Goal: Information Seeking & Learning: Learn about a topic

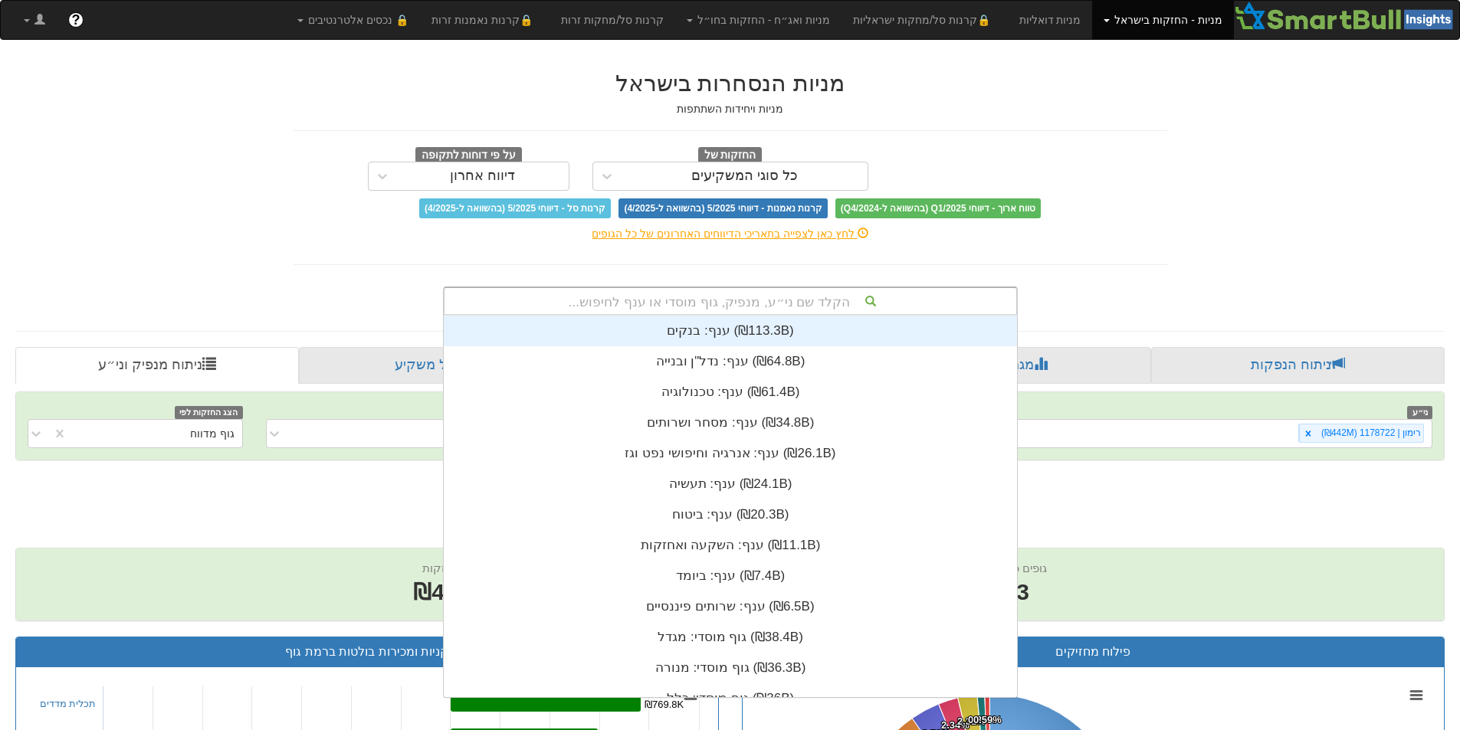
click at [889, 306] on div "הקלד שם ני״ע, מנפיק, גוף מוסדי או ענף לחיפוש..." at bounding box center [730, 301] width 572 height 26
type input "וואן"
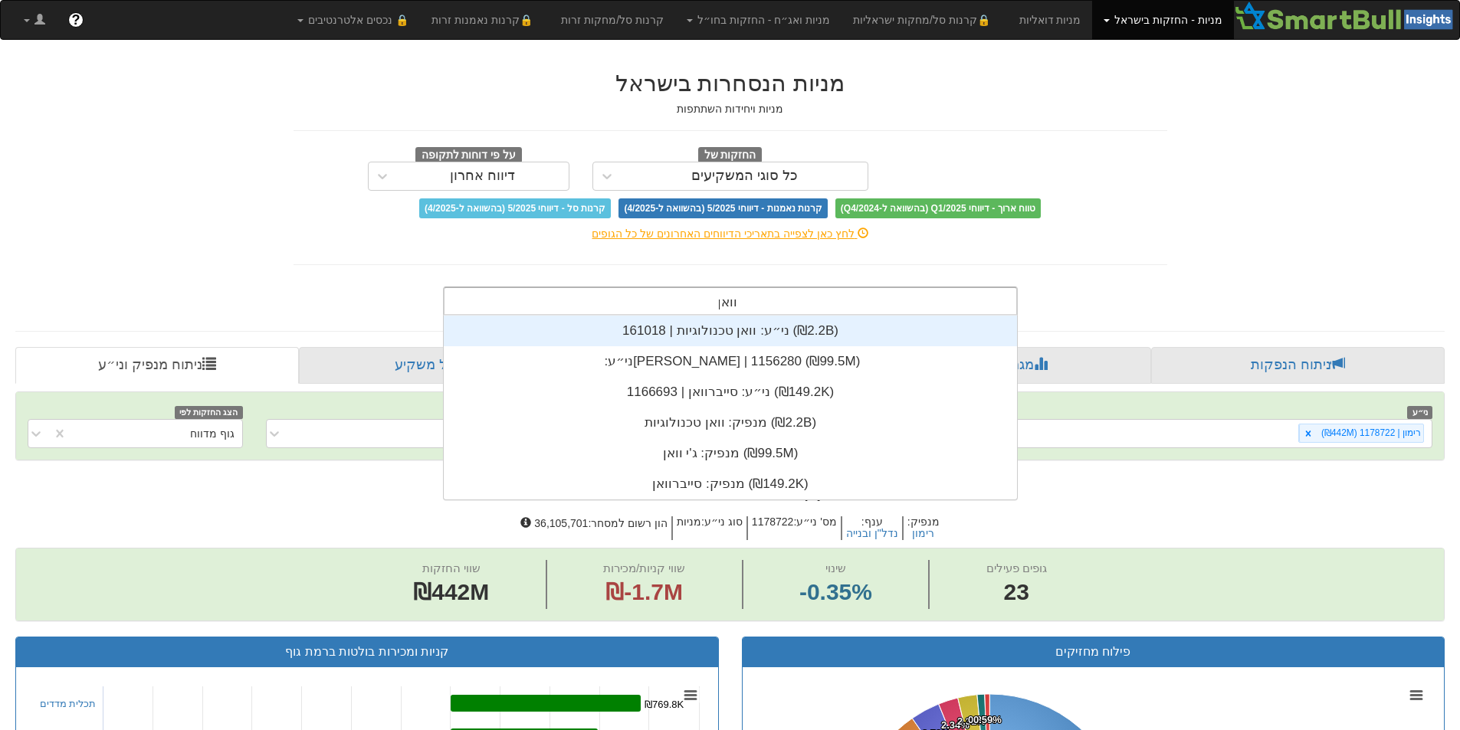
click at [862, 338] on div "ני״ע: ‏וואן טכנולוגיות | 161018 ‎(₪2.2B)‎" at bounding box center [730, 331] width 573 height 31
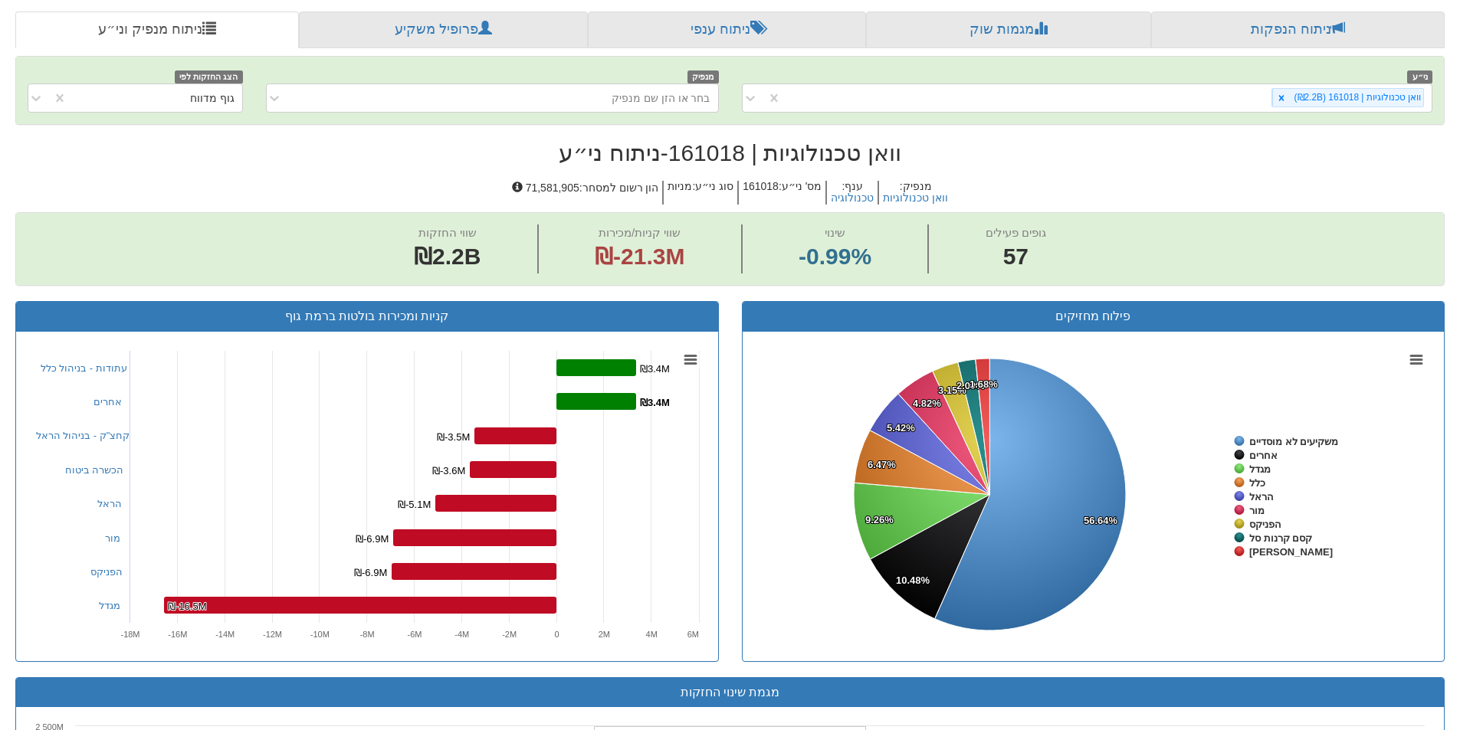
scroll to position [106, 0]
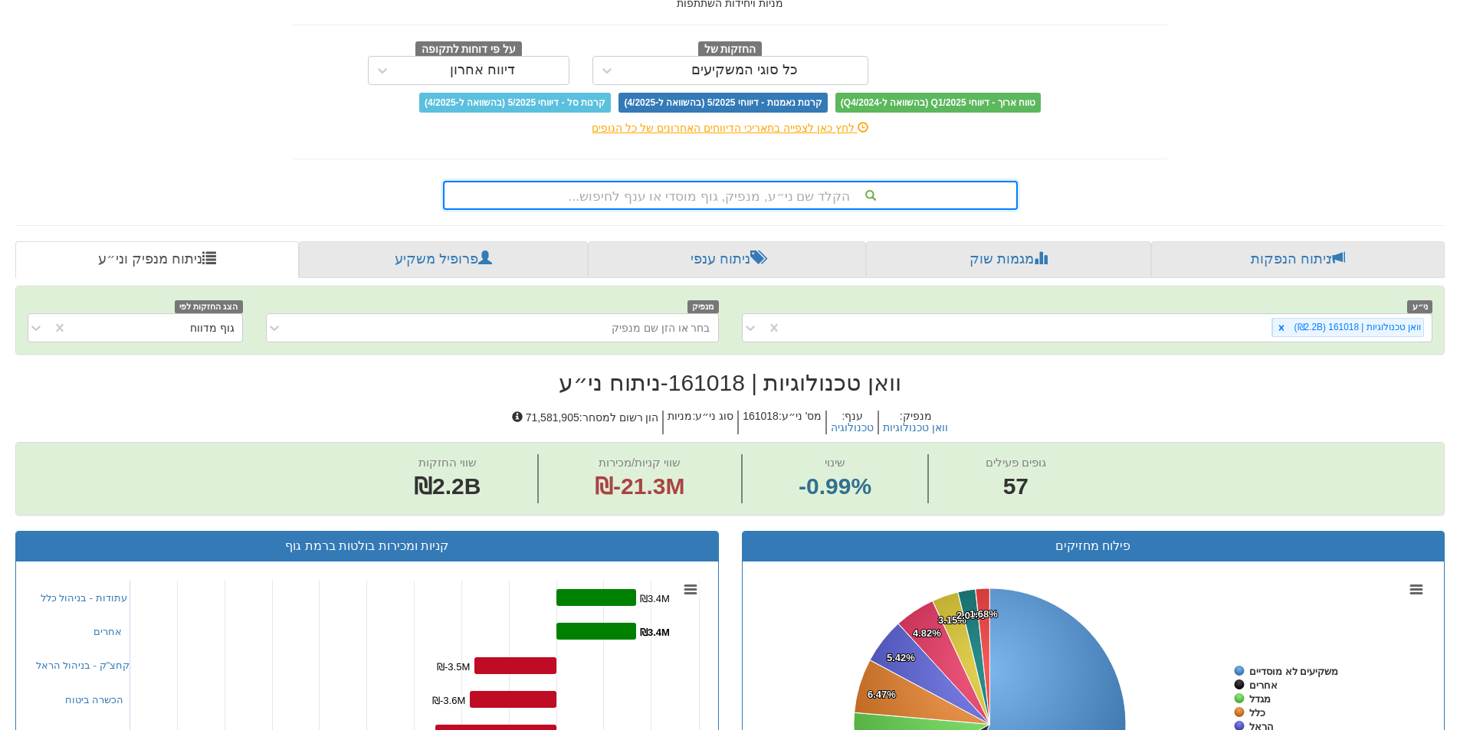
click at [767, 193] on div "הקלד שם ני״ע, מנפיק, גוף מוסדי או ענף לחיפוש..." at bounding box center [730, 195] width 572 height 26
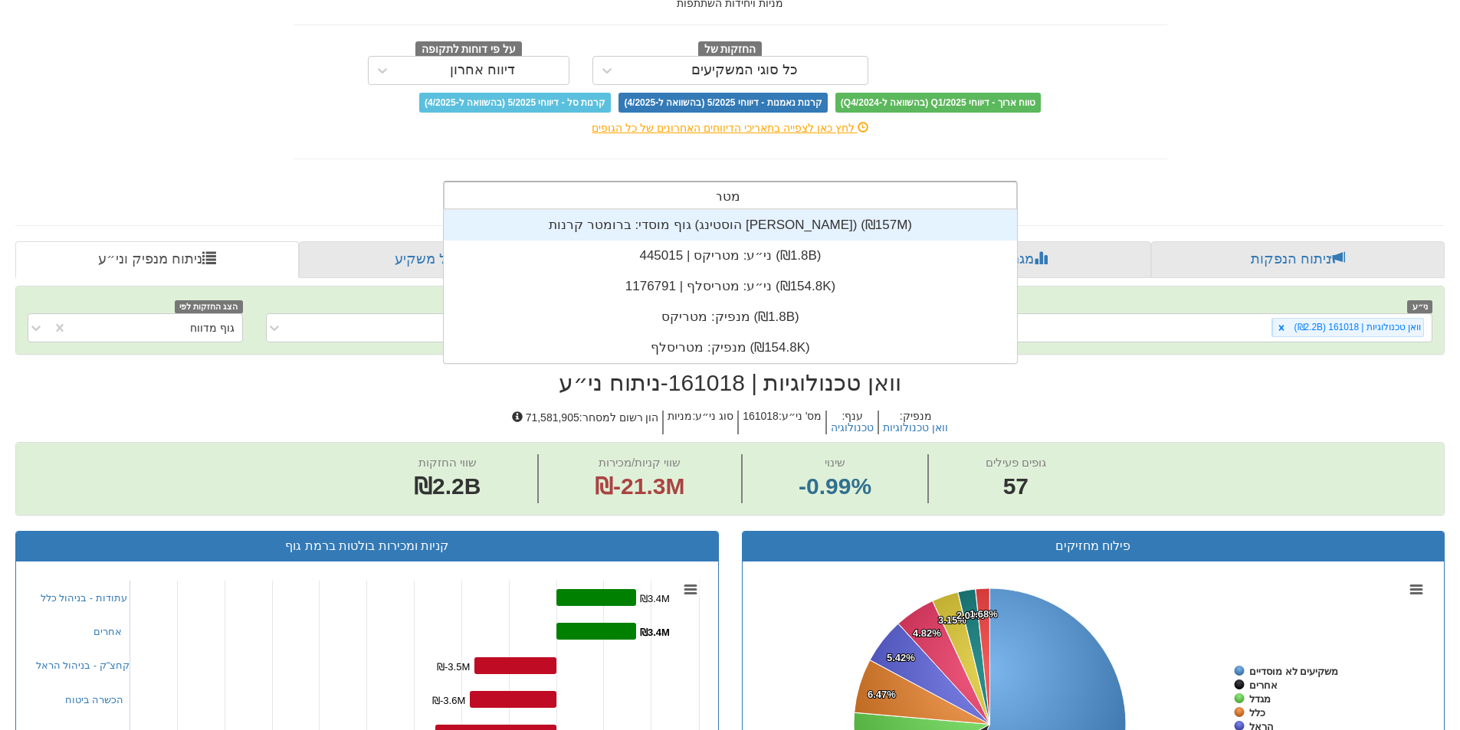
scroll to position [61, 0]
type input "מטריק"
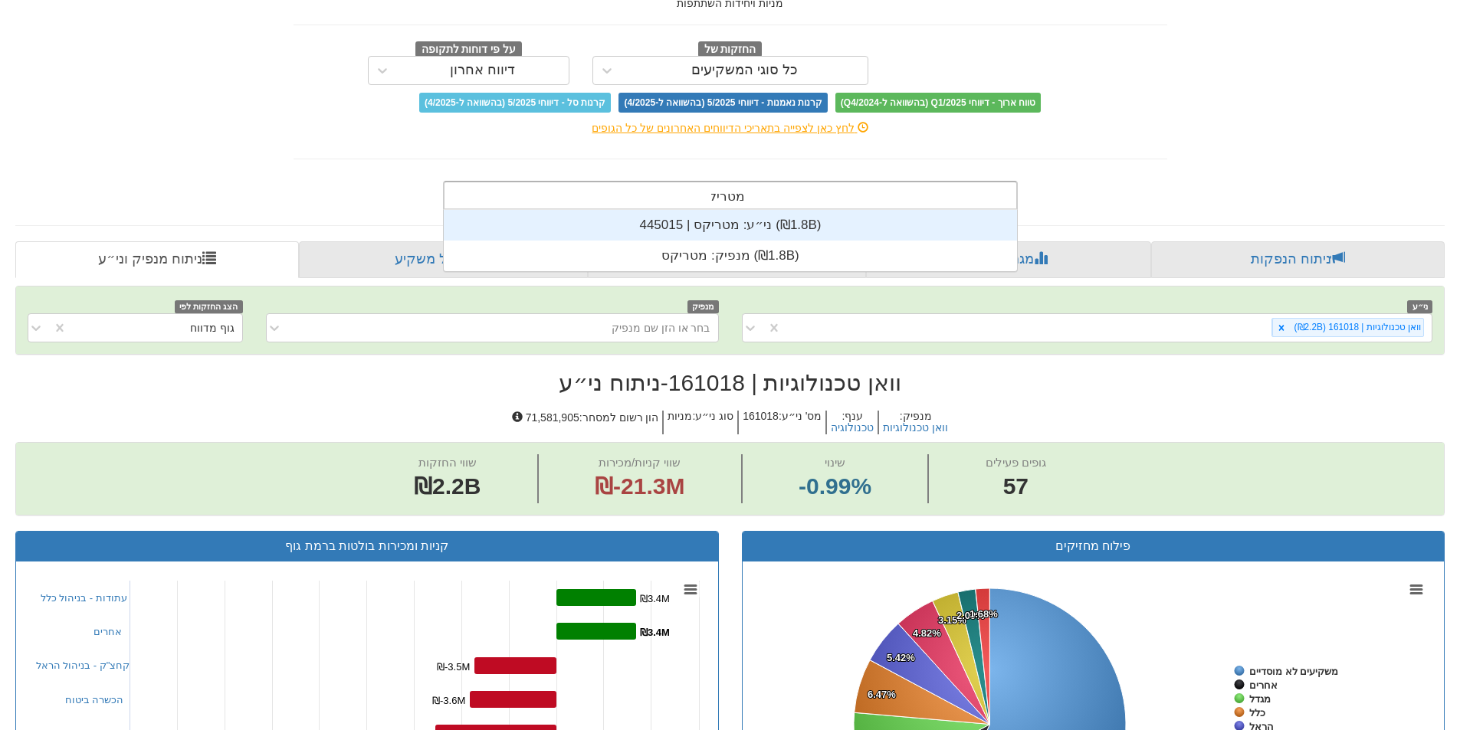
click at [789, 225] on div "ני״ע: ‏מטריקס | 445015 ‎(₪1.8B)‎" at bounding box center [730, 225] width 573 height 31
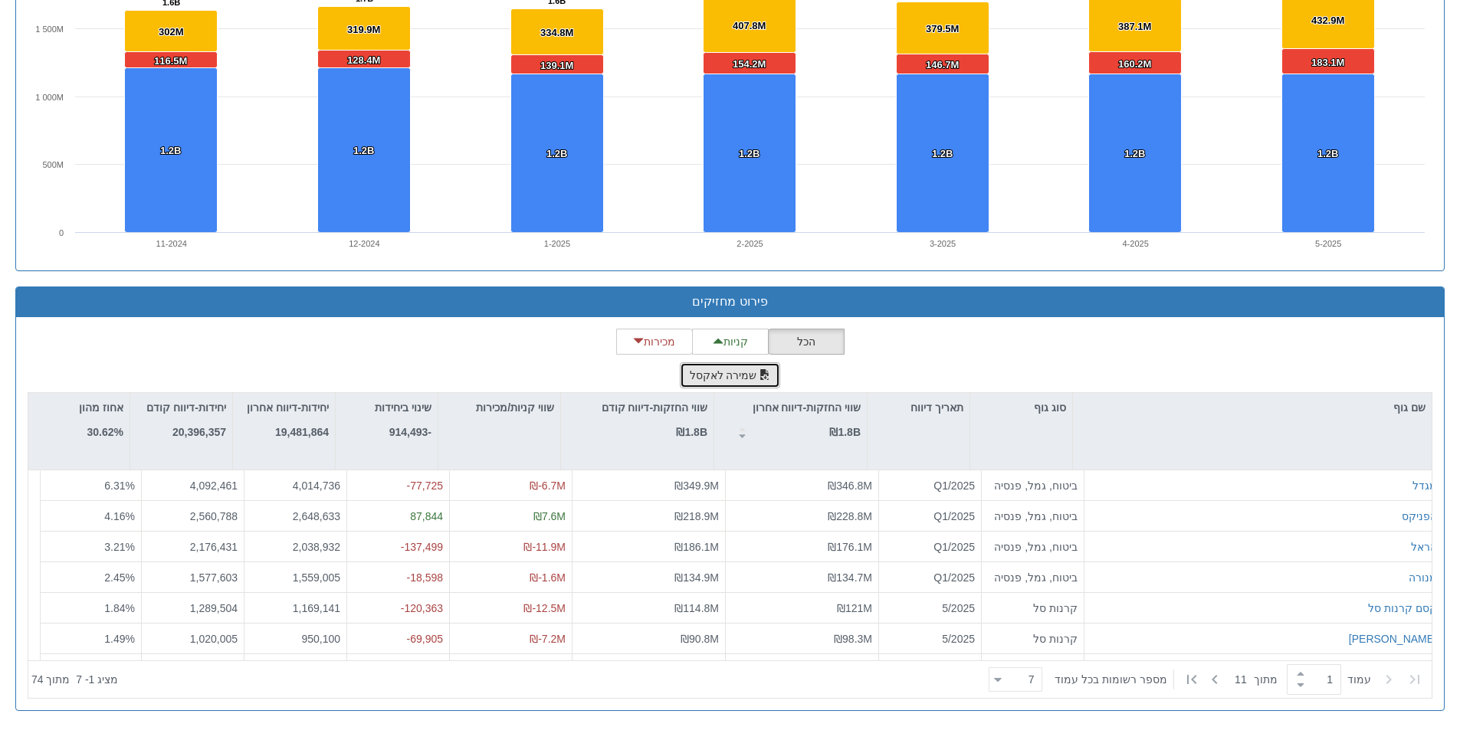
click at [732, 376] on button "שמירה לאקסל" at bounding box center [730, 375] width 101 height 26
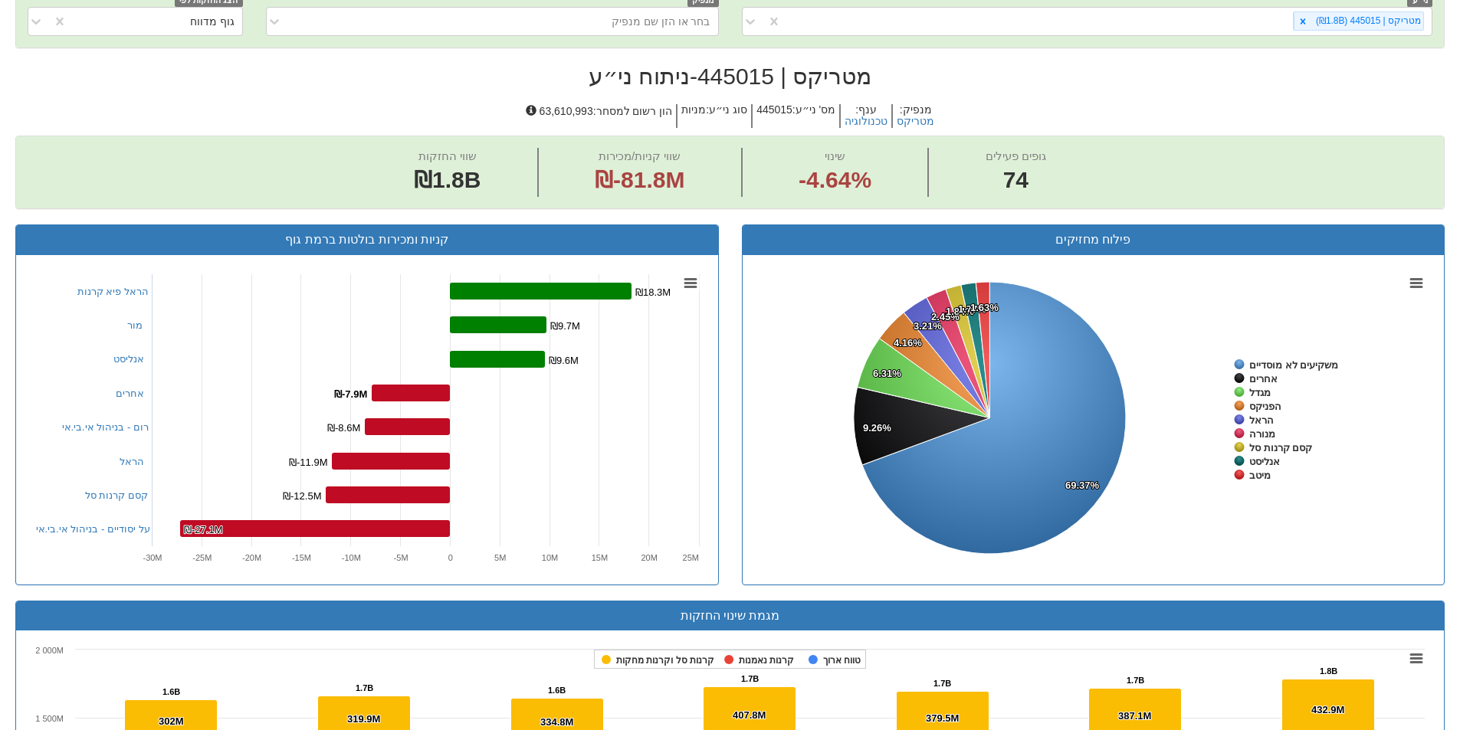
scroll to position [182, 0]
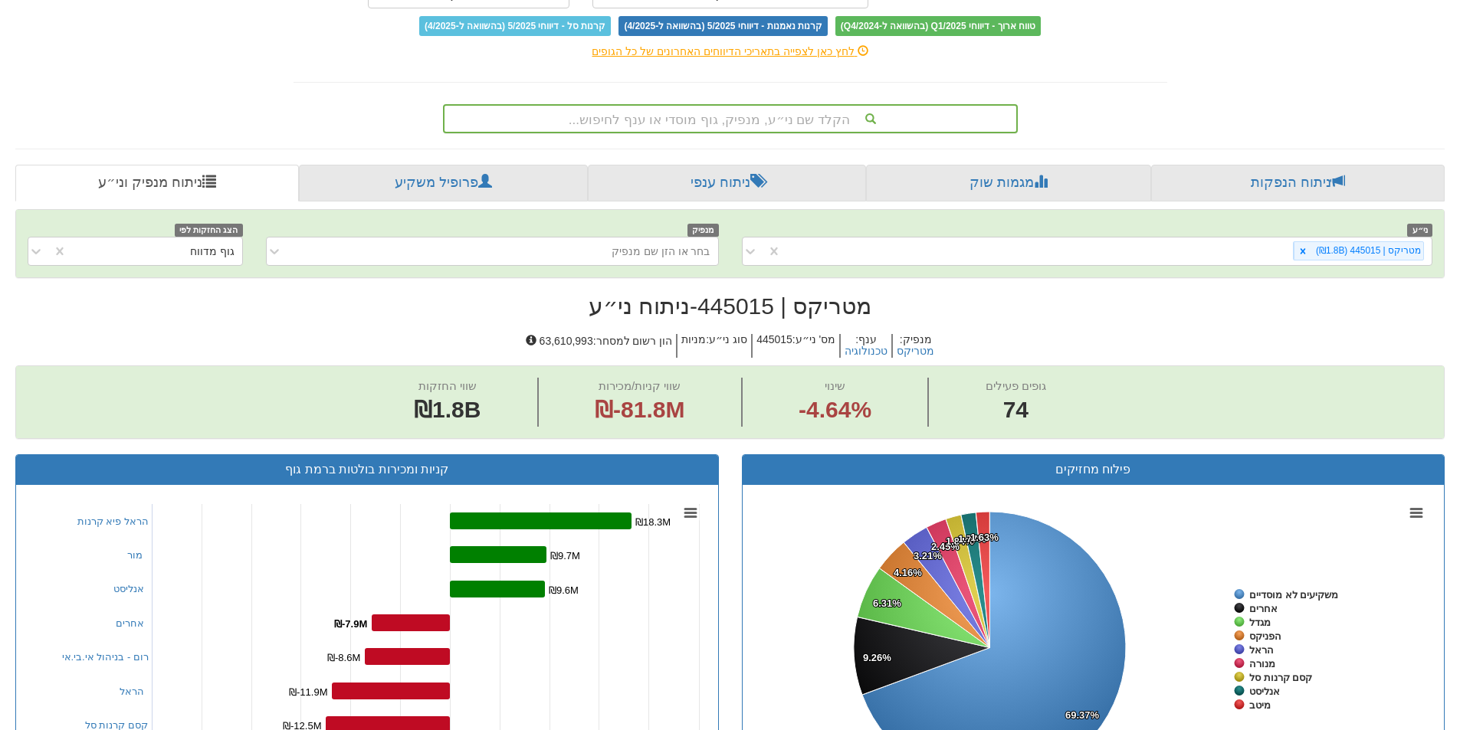
click at [808, 119] on div "הקלד שם ני״ע, מנפיק, גוף מוסדי או ענף לחיפוש..." at bounding box center [730, 119] width 572 height 26
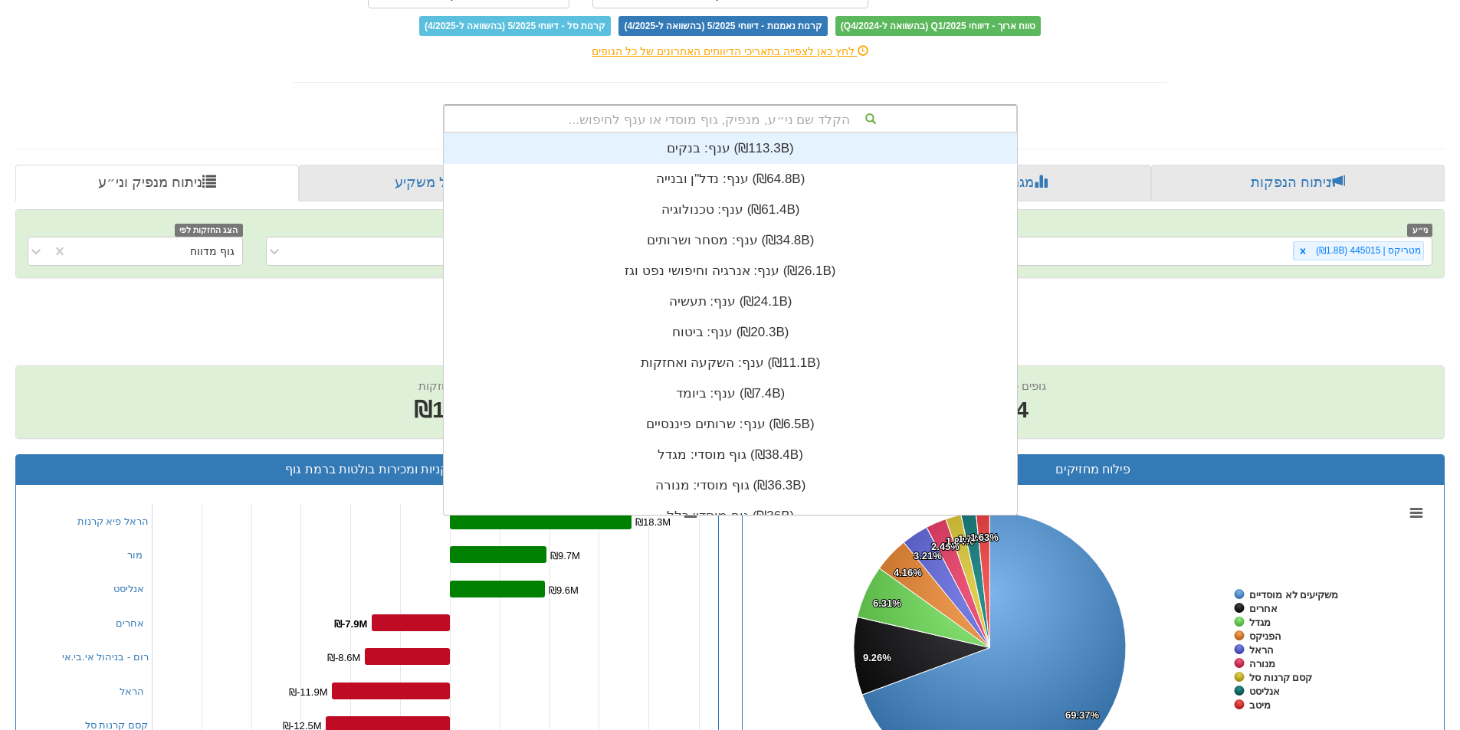
scroll to position [382, 0]
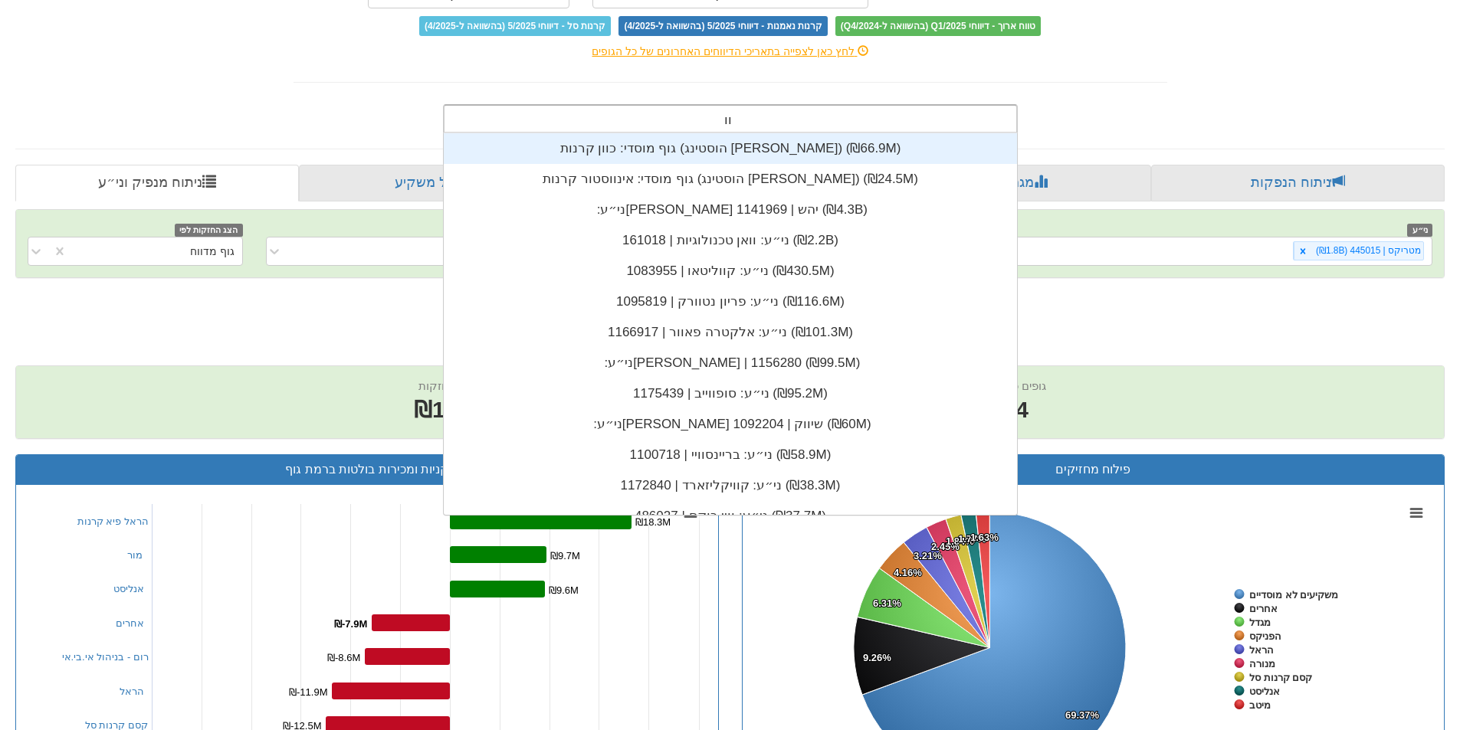
type input "וואן"
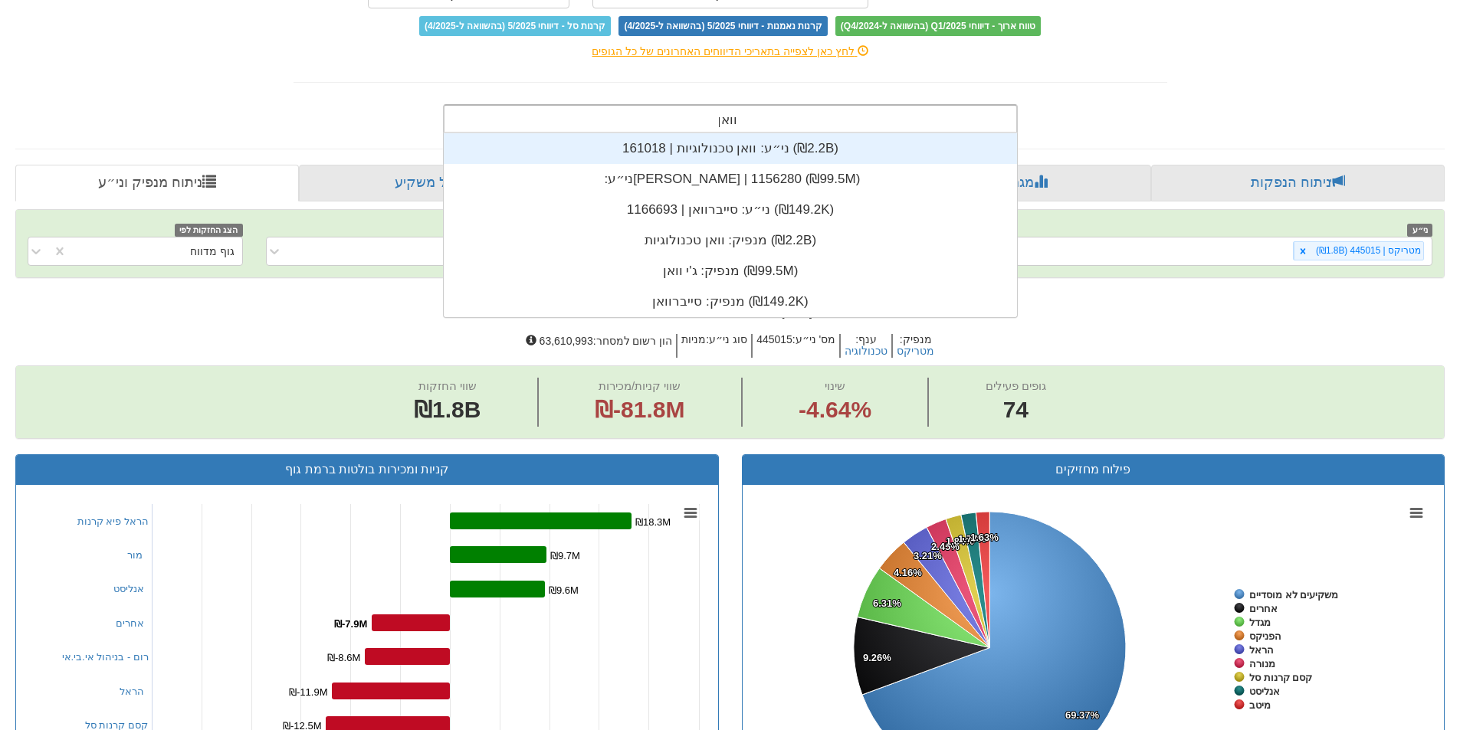
click at [801, 146] on div "ני״ע: ‏וואן טכנולוגיות | 161018 ‎(₪2.2B)‎" at bounding box center [730, 148] width 573 height 31
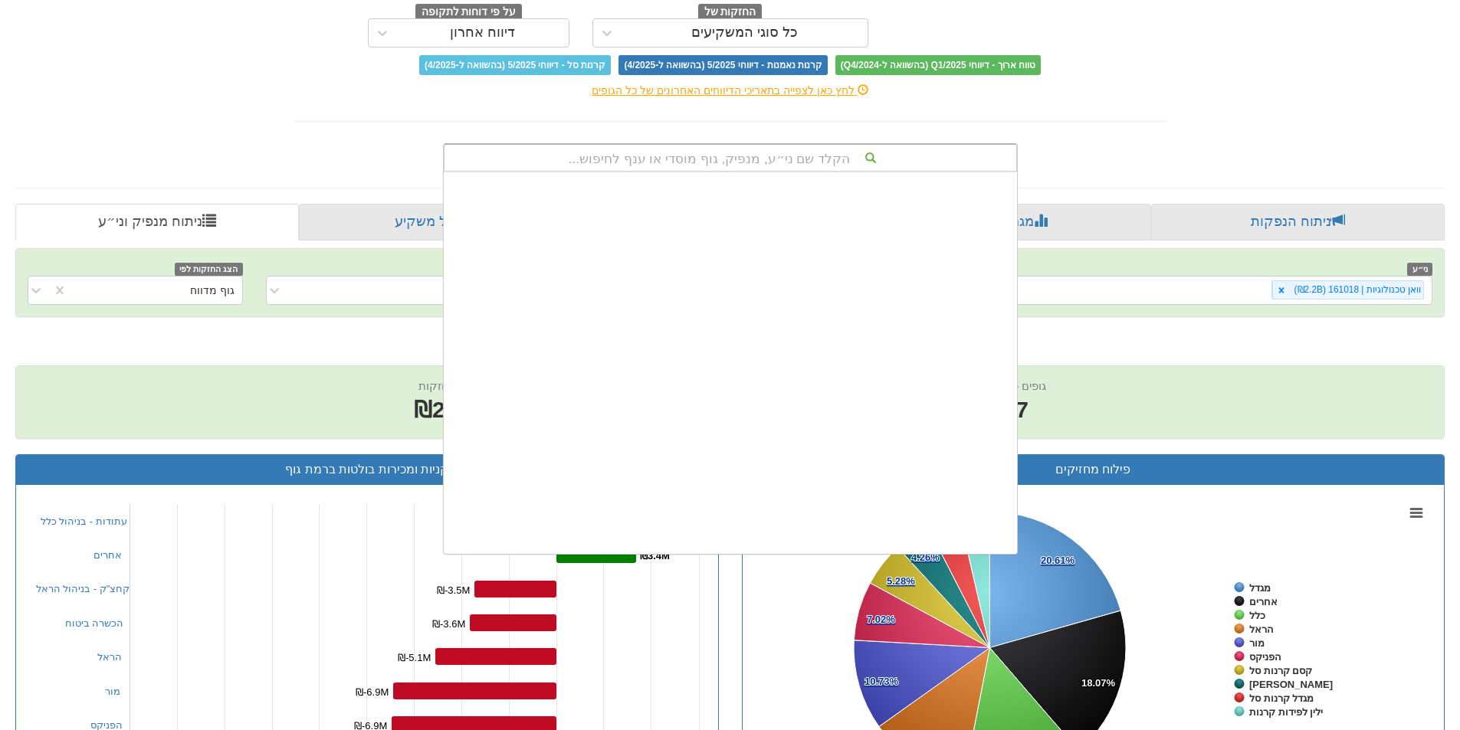
click at [830, 159] on div "הקלד שם ני״ע, מנפיק, גוף מוסדי או ענף לחיפוש..." at bounding box center [730, 158] width 572 height 26
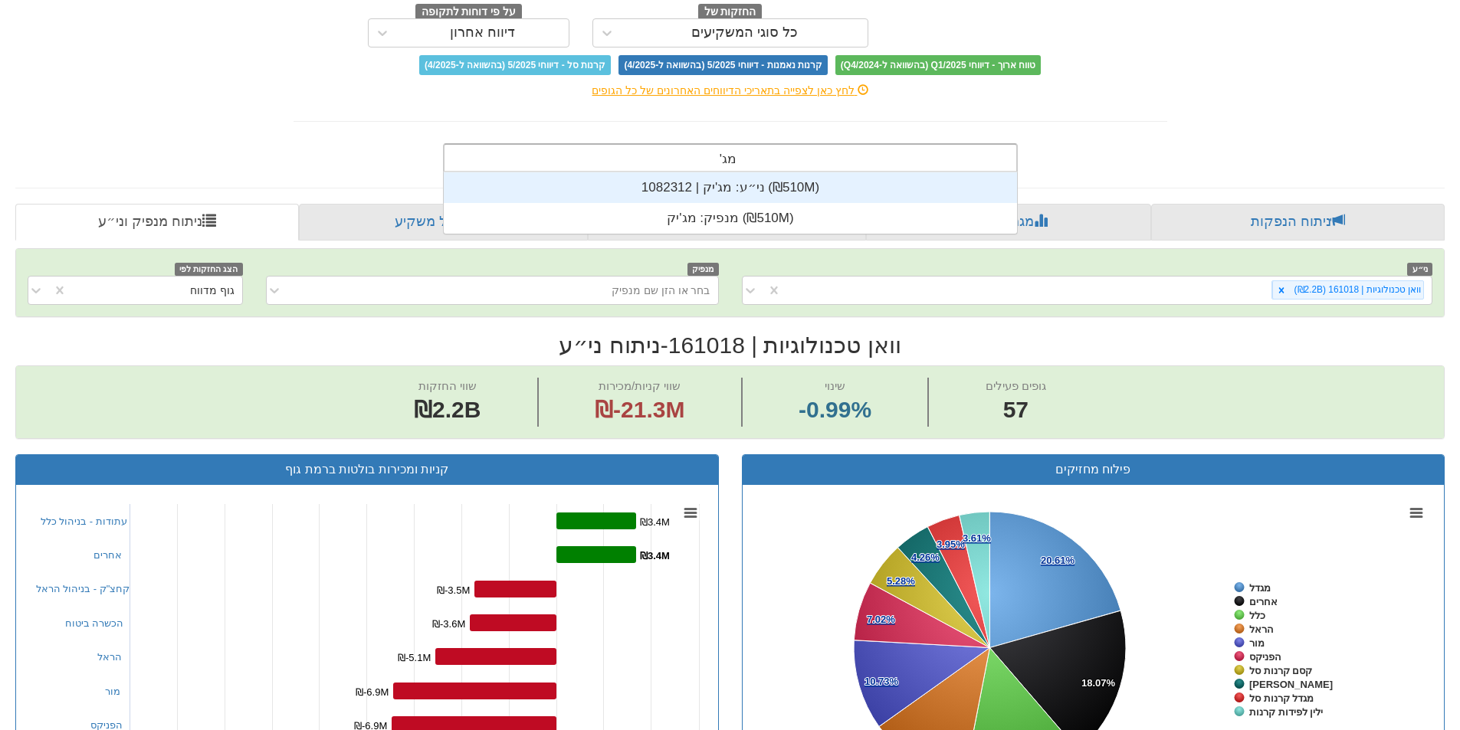
scroll to position [61, 0]
type input "מג'יק"
click at [844, 189] on div "ני״ע: ‏מג'יק | 1082312 ‎(₪510M)‎" at bounding box center [730, 187] width 573 height 31
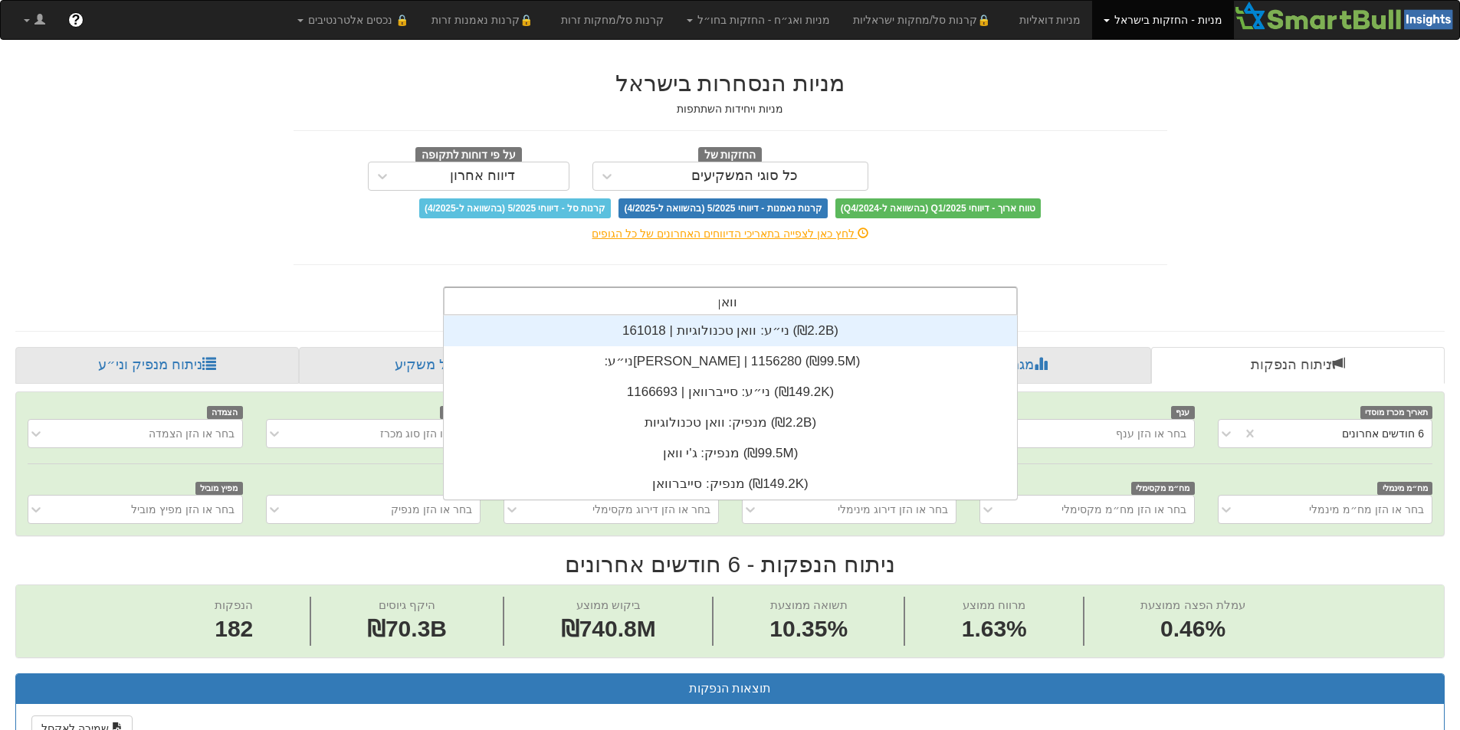
scroll to position [0, 2793]
click at [827, 333] on div "ני״ע: ‏וואן טכנולוגיות | 161018 ‎(₪2.2B)‎" at bounding box center [730, 331] width 573 height 31
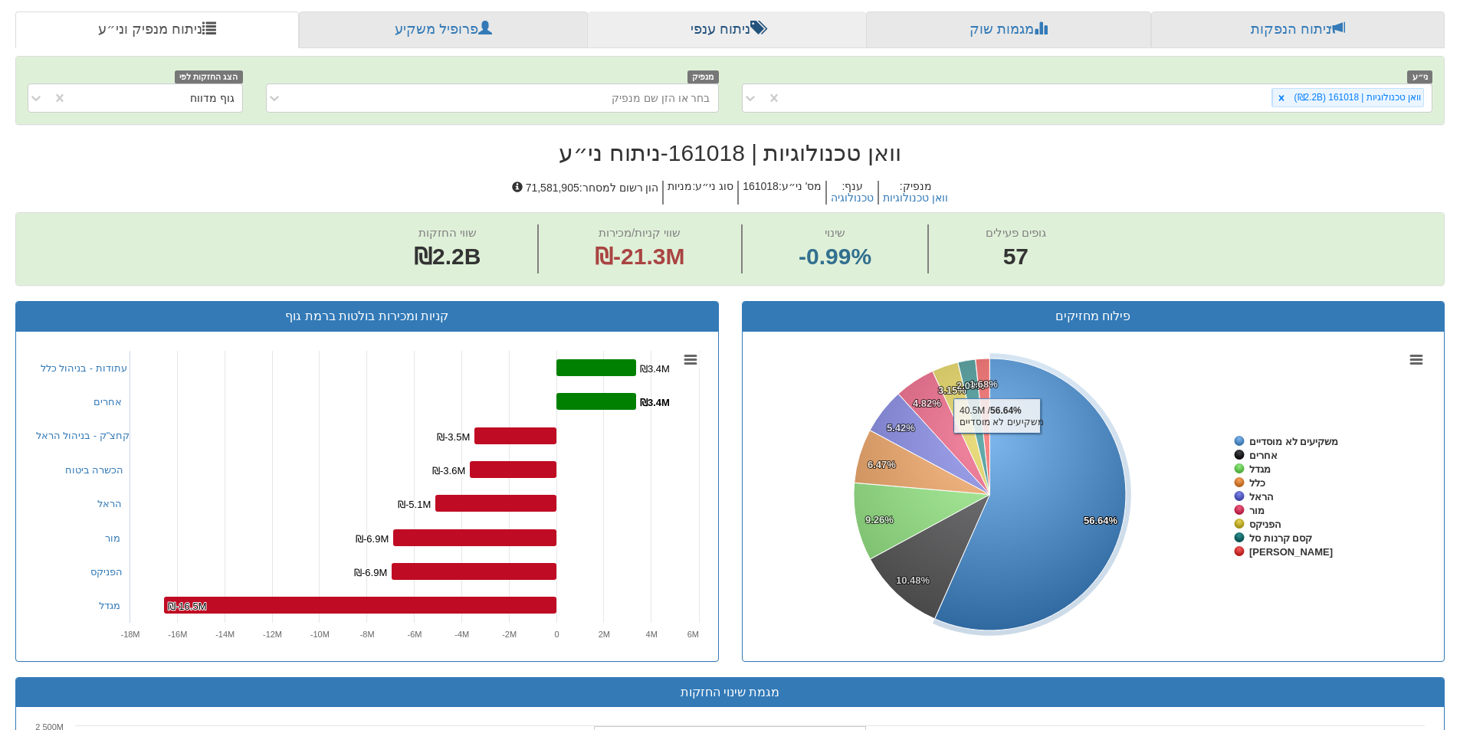
scroll to position [106, 0]
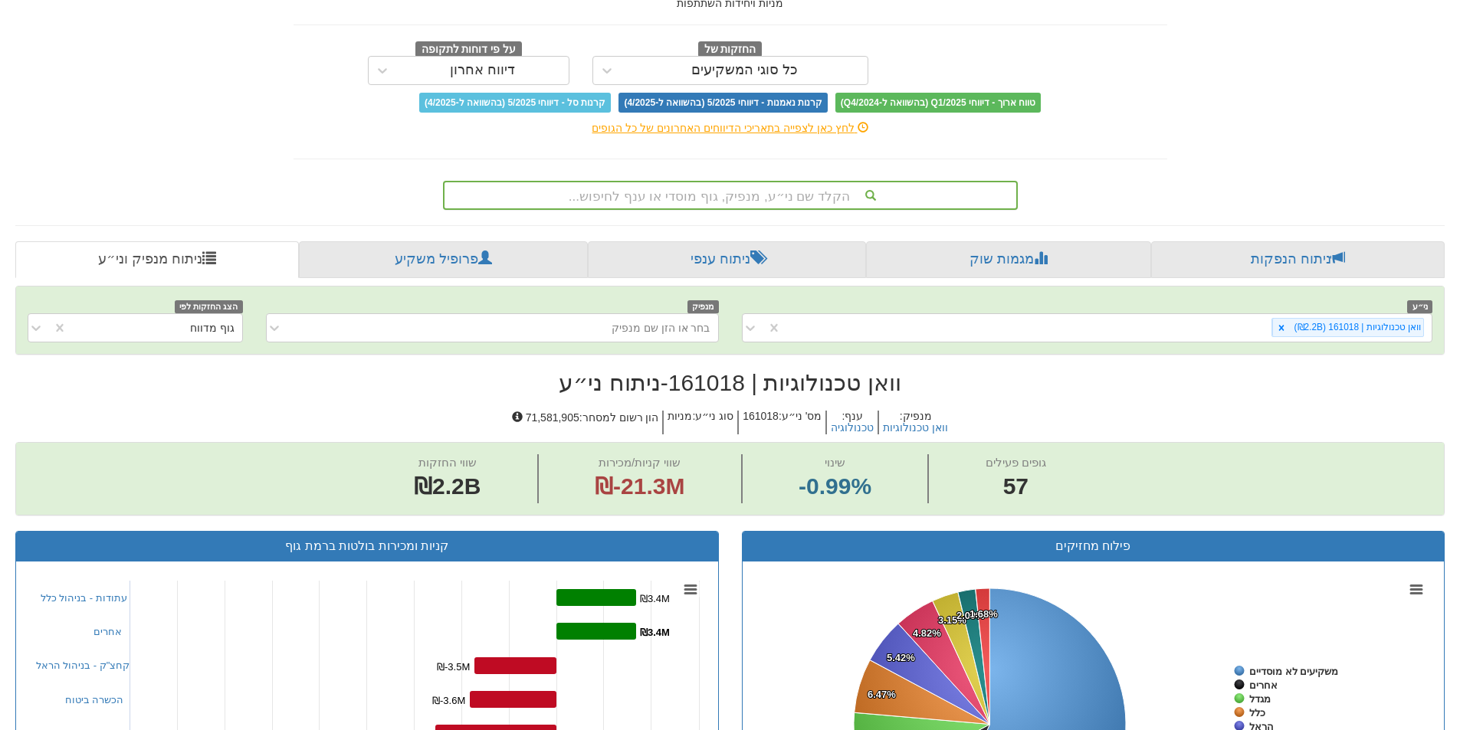
drag, startPoint x: 821, startPoint y: 178, endPoint x: 822, endPoint y: 186, distance: 8.6
click at [821, 178] on div "הקלד שם ני״ע, מנפיק, גוף מוסדי או ענף לחיפוש..." at bounding box center [730, 192] width 598 height 35
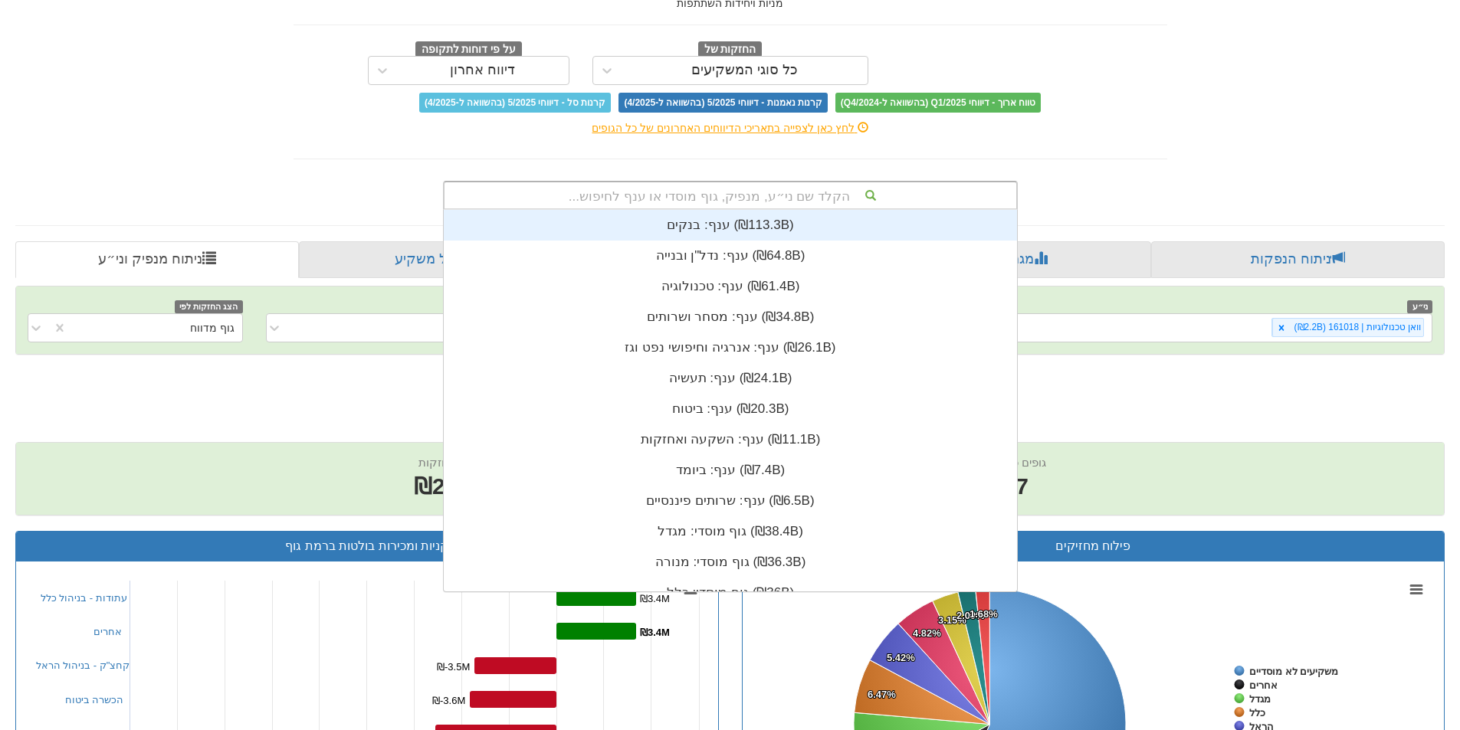
click at [824, 189] on div "הקלד שם ני״ע, מנפיק, גוף מוסדי או ענף לחיפוש..." at bounding box center [730, 195] width 572 height 26
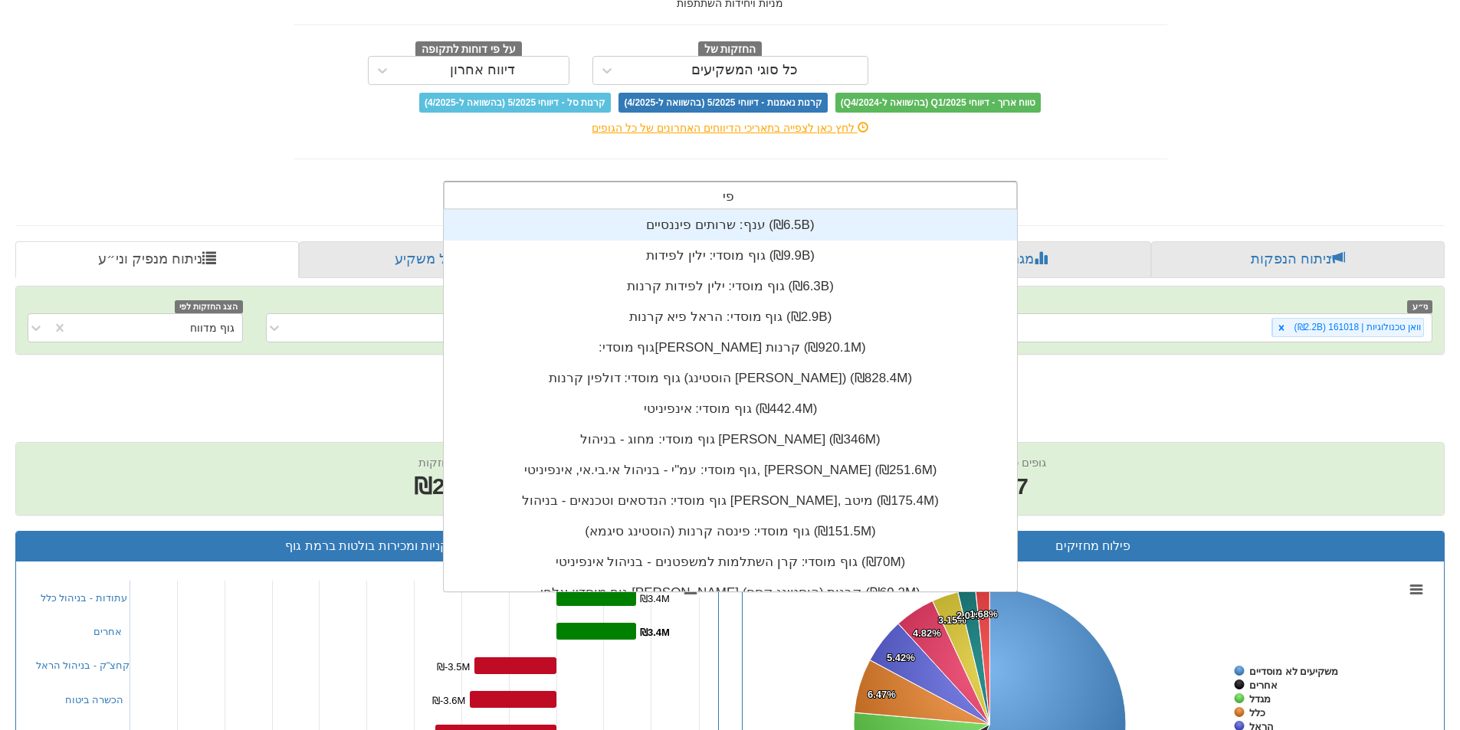
scroll to position [61, 0]
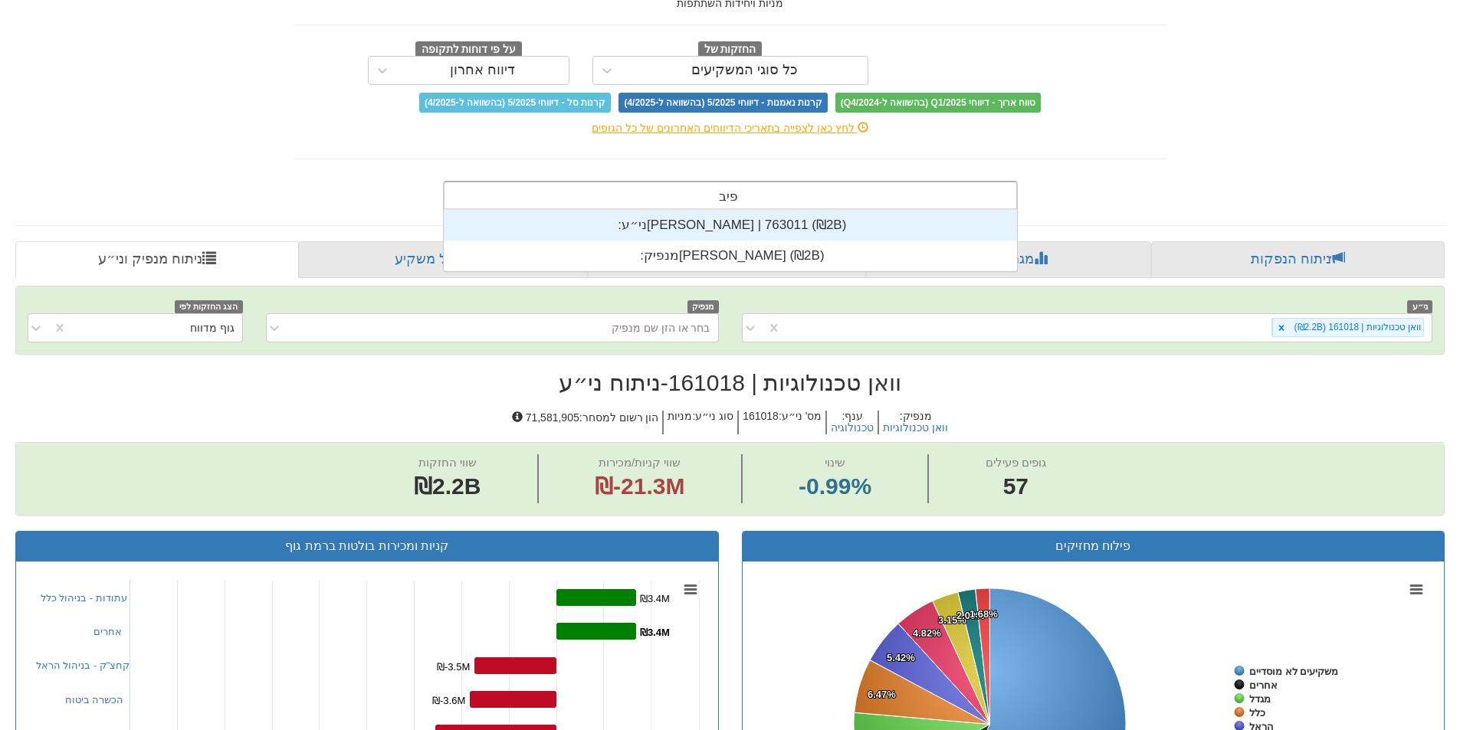
type input "פיבי"
click at [779, 234] on div "ני״ע: ‏[PERSON_NAME] | 763011 ‎(₪2B)‎" at bounding box center [730, 225] width 573 height 31
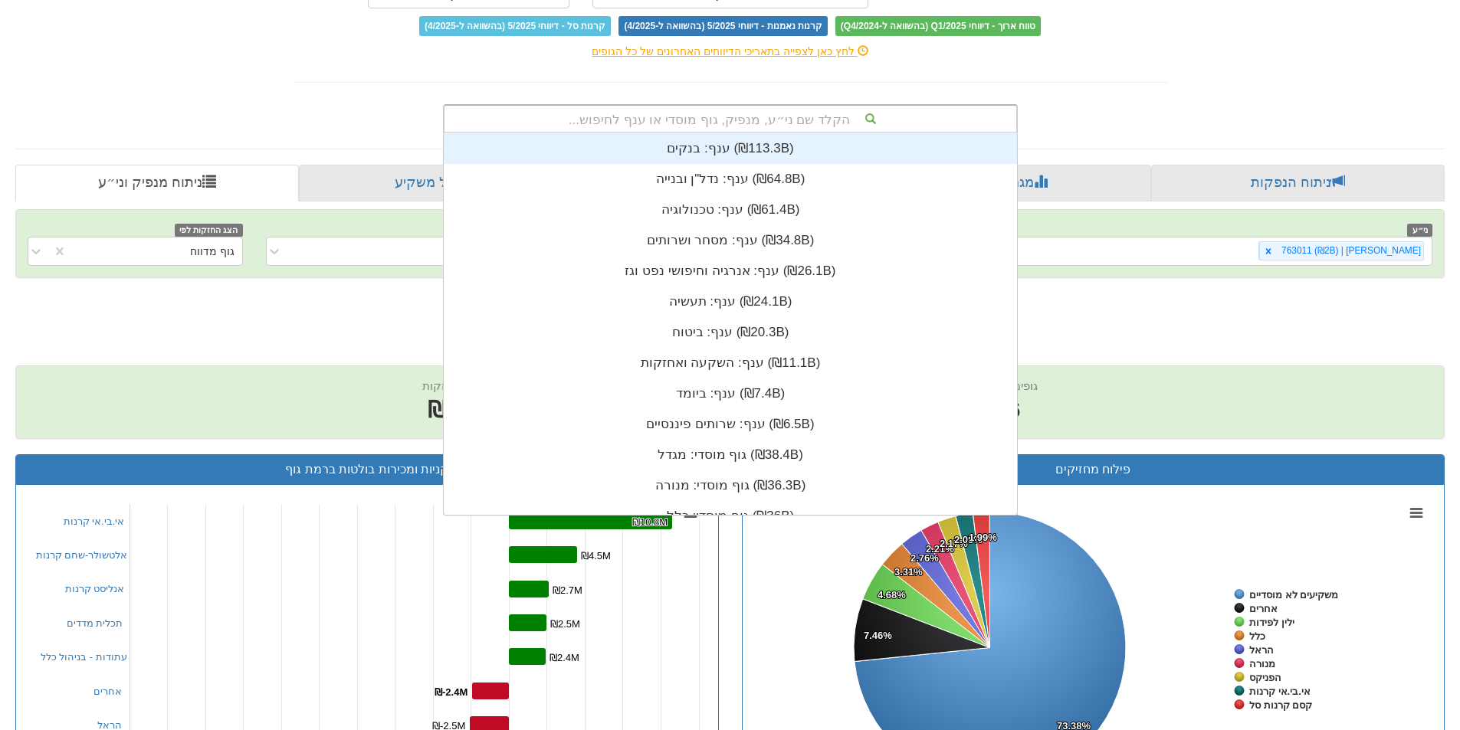
click at [842, 120] on div "הקלד שם ני״ע, מנפיק, גוף מוסדי או ענף לחיפוש..." at bounding box center [730, 119] width 572 height 26
